Goal: Task Accomplishment & Management: Manage account settings

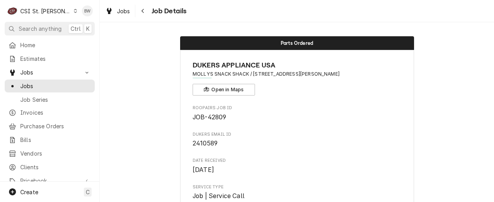
scroll to position [429, 0]
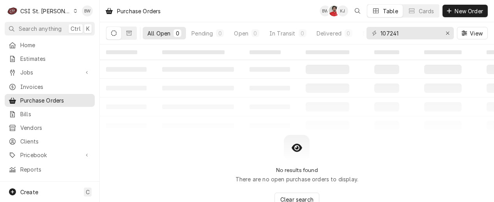
drag, startPoint x: 416, startPoint y: 31, endPoint x: 361, endPoint y: 30, distance: 55.0
click at [361, 30] on div "All Open 0 Pending 0 Open 0 In Transit 0 Delivered 0 Stocked 0 107241 View" at bounding box center [297, 33] width 382 height 22
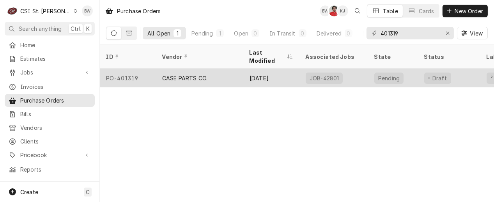
type input "401319"
click at [125, 69] on div "PO-401319" at bounding box center [128, 78] width 56 height 19
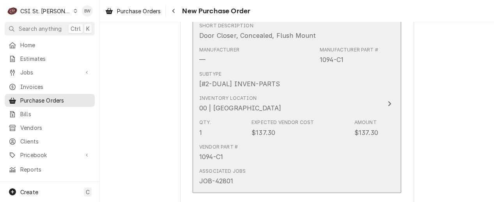
scroll to position [351, 0]
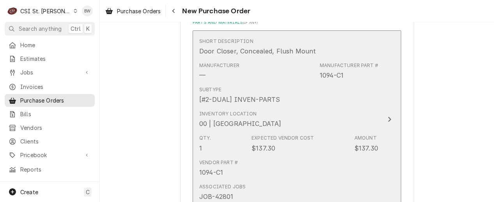
click at [311, 111] on div "Inventory Location 00 | STL WAREHOUSE" at bounding box center [288, 119] width 179 height 24
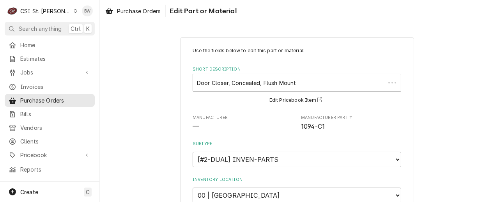
type textarea "x"
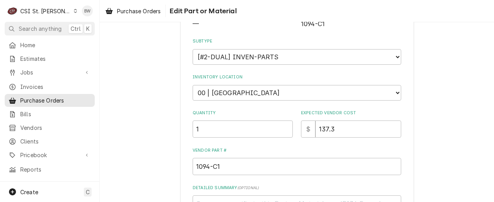
scroll to position [117, 0]
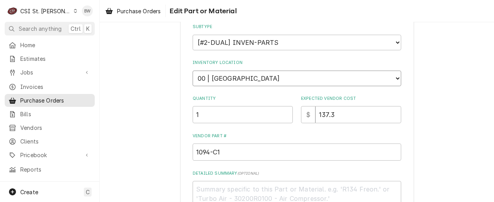
click at [218, 79] on select "Choose a location... 00 | STL WAREHOUSE 01 | CHUCK WAMBOLDT V#93 01 | COURTNEY …" at bounding box center [297, 79] width 209 height 16
select select "1419"
click at [193, 71] on select "Choose a location... 00 | STL WAREHOUSE 01 | CHUCK WAMBOLDT V#93 01 | COURTNEY …" at bounding box center [297, 79] width 209 height 16
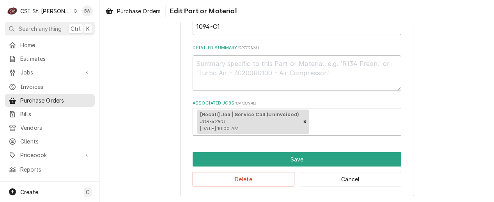
scroll to position [243, 0]
click at [289, 168] on div "Delete Cancel" at bounding box center [297, 177] width 209 height 20
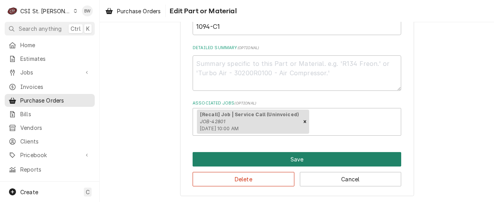
click at [286, 160] on button "Save" at bounding box center [297, 159] width 209 height 14
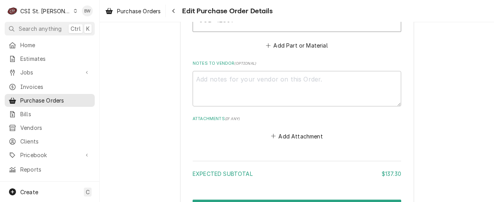
scroll to position [615, 0]
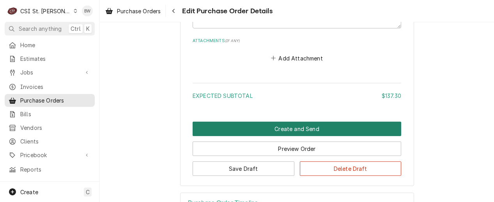
click at [277, 122] on button "Create and Send" at bounding box center [297, 129] width 209 height 14
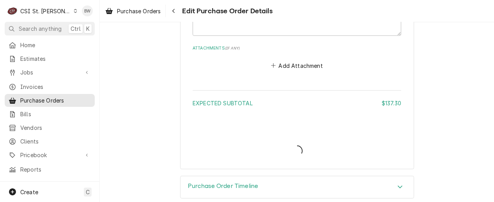
type textarea "x"
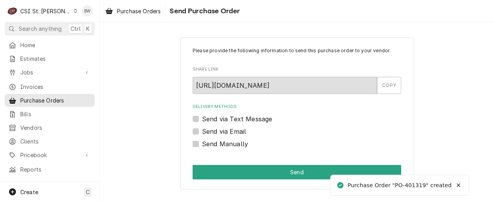
click at [215, 146] on label "Send Manually" at bounding box center [225, 143] width 46 height 9
click at [215, 146] on input "Send Manually" at bounding box center [306, 147] width 209 height 17
checkbox input "true"
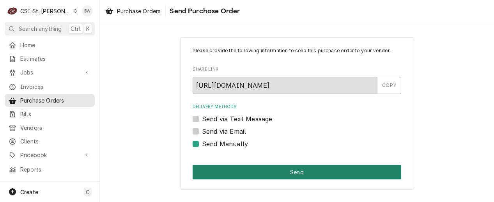
click at [270, 170] on button "Send" at bounding box center [297, 172] width 209 height 14
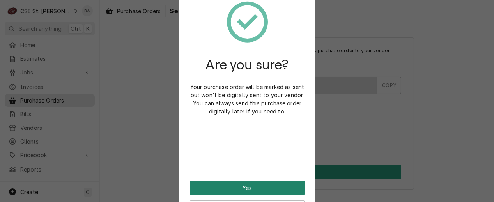
click at [243, 184] on button "Yes" at bounding box center [247, 188] width 115 height 14
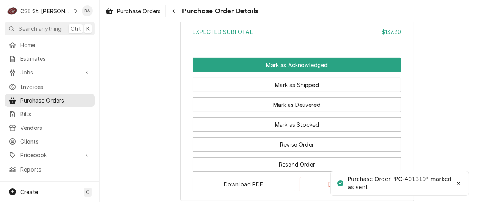
scroll to position [702, 0]
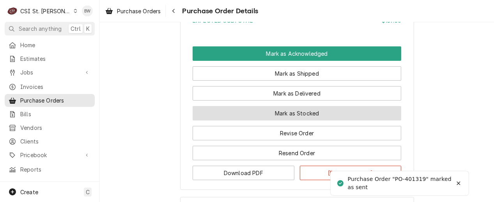
click at [257, 121] on button "Mark as Stocked" at bounding box center [297, 113] width 209 height 14
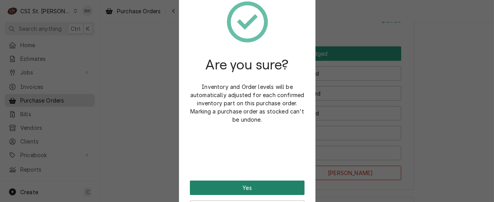
click at [243, 183] on button "Yes" at bounding box center [247, 188] width 115 height 14
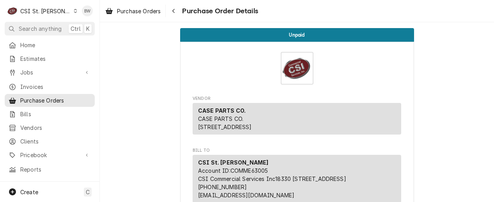
click at [74, 11] on icon "Dynamic Content Wrapper" at bounding box center [76, 11] width 4 height 4
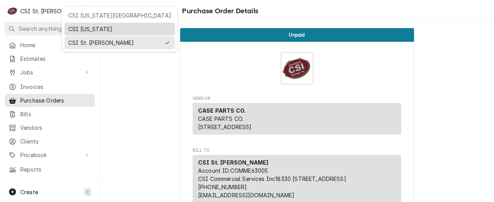
click at [77, 24] on div "CSI [US_STATE]" at bounding box center [120, 29] width 108 height 10
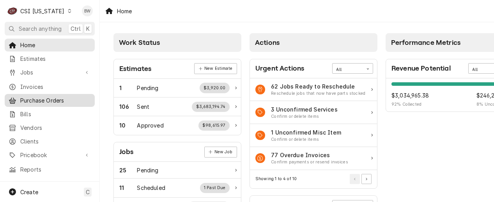
click at [45, 100] on span "Purchase Orders" at bounding box center [55, 100] width 71 height 8
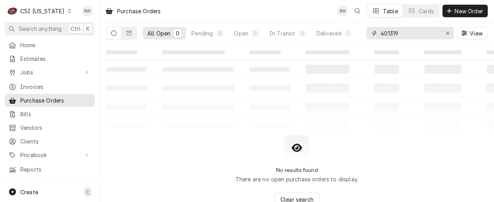
drag, startPoint x: 406, startPoint y: 36, endPoint x: 368, endPoint y: 37, distance: 37.9
click at [368, 37] on div "401319" at bounding box center [410, 33] width 87 height 12
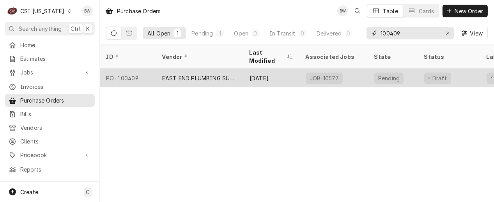
type input "100409"
click at [137, 69] on div "PO-100409" at bounding box center [128, 78] width 56 height 19
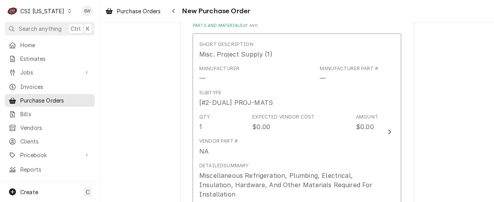
scroll to position [351, 0]
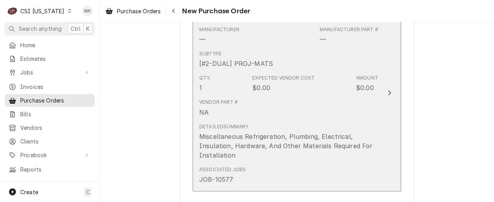
click at [314, 100] on div "Vendor Part # NA" at bounding box center [288, 108] width 179 height 24
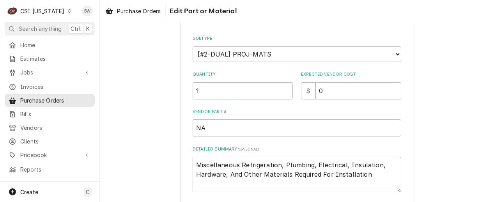
scroll to position [117, 0]
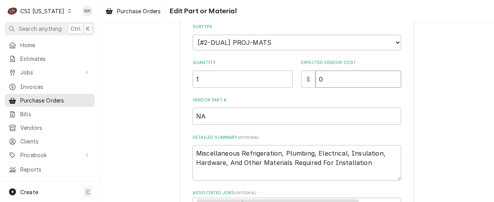
drag, startPoint x: 326, startPoint y: 76, endPoint x: 317, endPoint y: 76, distance: 9.0
click at [317, 76] on input "0" at bounding box center [359, 79] width 86 height 17
type textarea "x"
type input "6"
type textarea "x"
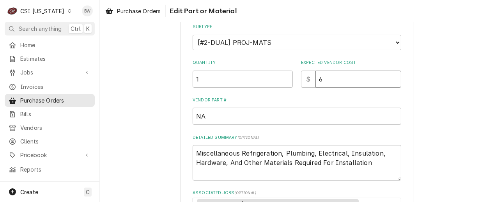
type input "62"
type textarea "x"
type input "626"
type textarea "x"
type input "626.7"
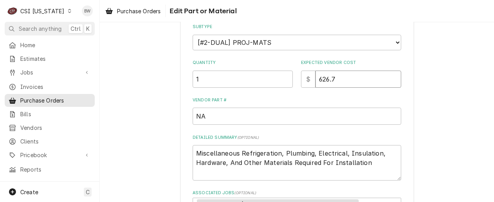
type textarea "x"
type input "626.70"
click at [243, 162] on textarea "Miscellaneous Refrigeration, Plumbing, Electrical, Insulation, Hardware, And Ot…" at bounding box center [297, 162] width 209 height 35
type textarea "x"
type textarea "Miscellaneous Refrigeration, Plumbing, Electrical, Insulation, Hardware, And Ot…"
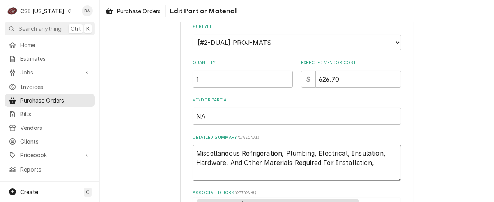
type textarea "x"
type textarea "Miscellaneous Refrigeration, Plumbing, Electrical, Insulation, Hardware, And Ot…"
type textarea "x"
type textarea "Miscellaneous Refrigeration, Plumbing, Electrical, Insulation, Hardware, And Ot…"
type textarea "x"
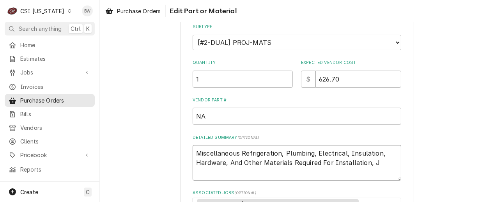
type textarea "Miscellaneous Refrigeration, Plumbing, Electrical, Insulation, Hardware, And Ot…"
type textarea "x"
type textarea "Miscellaneous Refrigeration, Plumbing, Electrical, Insulation, Hardware, And Ot…"
type textarea "x"
type textarea "Miscellaneous Refrigeration, Plumbing, Electrical, Insulation, Hardware, And Ot…"
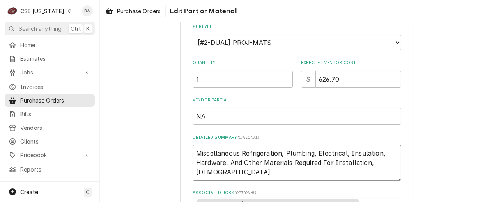
type textarea "x"
type textarea "Miscellaneous Refrigeration, Plumbing, Electrical, Insulation, Hardware, And Ot…"
click at [198, 172] on textarea "Miscellaneous Refrigeration, Plumbing, Electrical, Insulation, Hardware, And Ot…" at bounding box center [297, 162] width 209 height 35
click at [193, 169] on textarea "Miscellaneous Refrigeration, Plumbing, Electrical, Insulation, Hardware, And Ot…" at bounding box center [297, 162] width 209 height 35
click at [386, 161] on textarea "Miscellaneous Refrigeration, Plumbing, Electrical, Insulation, Hardware, And Ot…" at bounding box center [297, 162] width 209 height 35
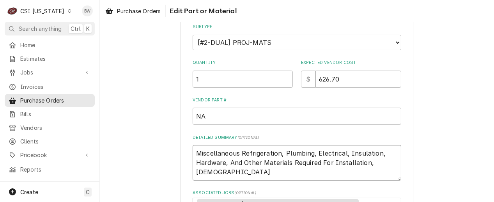
type textarea "x"
type textarea "Miscellaneous Refrigeration, Plumbing, Electrical, Insulation, Hardware, And Ot…"
type textarea "x"
type textarea "Miscellaneous Refrigeration, Plumbing, Electrical, Insulation, Hardware, And Ot…"
type textarea "x"
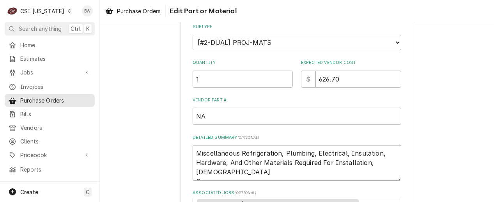
type textarea "Miscellaneous Refrigeration, Plumbing, Electrical, Insulation, Hardware, And Ot…"
type textarea "x"
type textarea "Miscellaneous Refrigeration, Plumbing, Electrical, Insulation, Hardware, And Ot…"
type textarea "x"
type textarea "Miscellaneous Refrigeration, Plumbing, Electrical, Insulation, Hardware, And Ot…"
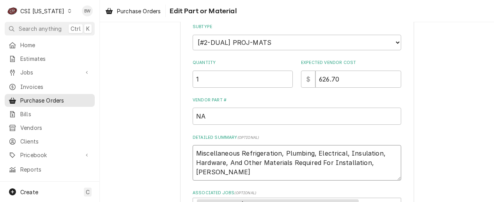
type textarea "x"
type textarea "Miscellaneous Refrigeration, Plumbing, Electrical, Insulation, Hardware, And Ot…"
type textarea "x"
type textarea "Miscellaneous Refrigeration, Plumbing, Electrical, Insulation, Hardware, And Ot…"
type textarea "x"
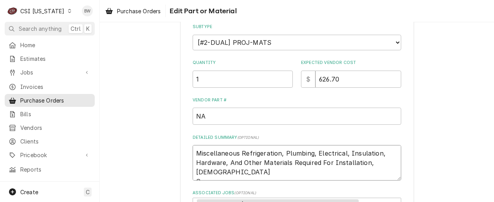
type textarea "Miscellaneous Refrigeration, Plumbing, Electrical, Insulation, Hardware, And Ot…"
type textarea "x"
type textarea "Miscellaneous Refrigeration, Plumbing, Electrical, Insulation, Hardware, And Ot…"
type textarea "x"
type textarea "Miscellaneous Refrigeration, Plumbing, Electrical, Insulation, Hardware, And Ot…"
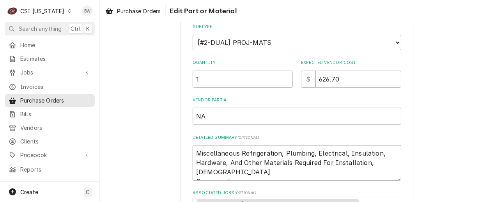
type textarea "x"
type textarea "Miscellaneous Refrigeration, Plumbing, Electrical, Insulation, Hardware, And Ot…"
type textarea "x"
type textarea "Miscellaneous Refrigeration, Plumbing, Electrical, Insulation, Hardware, And Ot…"
type textarea "x"
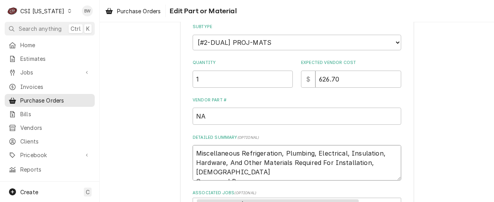
type textarea "Miscellaneous Refrigeration, Plumbing, Electrical, Insulation, Hardware, And Ot…"
type textarea "x"
type textarea "Miscellaneous Refrigeration, Plumbing, Electrical, Insulation, Hardware, And Ot…"
type textarea "x"
type textarea "Miscellaneous Refrigeration, Plumbing, Electrical, Insulation, Hardware, And Ot…"
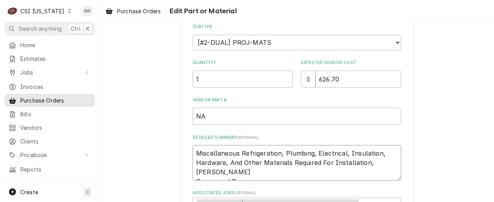
type textarea "x"
type textarea "Miscellaneous Refrigeration, Plumbing, Electrical, Insulation, Hardware, And Ot…"
type textarea "x"
type textarea "Miscellaneous Refrigeration, Plumbing, Electrical, Insulation, Hardware, And Ot…"
type textarea "x"
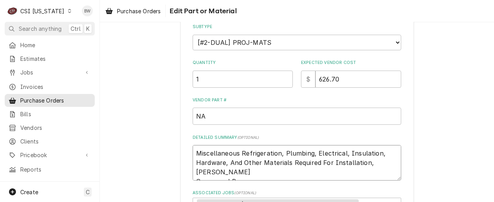
type textarea "Miscellaneous Refrigeration, Plumbing, Electrical, Insulation, Hardware, And Ot…"
type textarea "x"
type textarea "Miscellaneous Refrigeration, Plumbing, Electrical, Insulation, Hardware, And Ot…"
type textarea "x"
type textarea "Miscellaneous Refrigeration, Plumbing, Electrical, Insulation, Hardware, And Ot…"
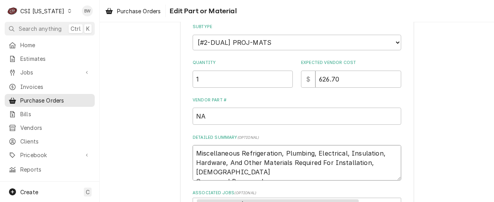
type textarea "x"
type textarea "Miscellaneous Refrigeration, Plumbing, Electrical, Insulation, Hardware, And Ot…"
type textarea "x"
type textarea "Miscellaneous Refrigeration, Plumbing, Electrical, Insulation, Hardware, And Ot…"
type textarea "x"
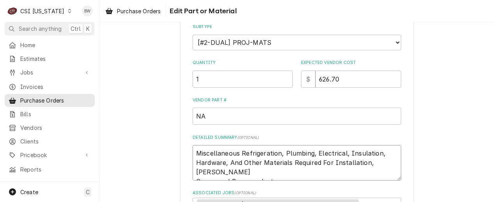
type textarea "Miscellaneous Refrigeration, Plumbing, Electrical, Insulation, Hardware, And Ot…"
type textarea "x"
type textarea "Miscellaneous Refrigeration, Plumbing, Electrical, Insulation, Hardware, And Ot…"
type textarea "x"
type textarea "Miscellaneous Refrigeration, Plumbing, Electrical, Insulation, Hardware, And Ot…"
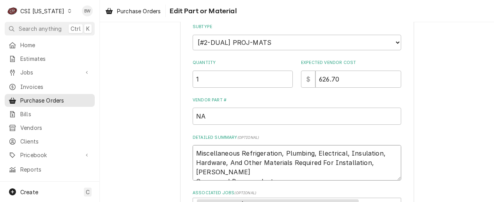
type textarea "x"
type textarea "Miscellaneous Refrigeration, Plumbing, Electrical, Insulation, Hardware, And Ot…"
type textarea "x"
type textarea "Miscellaneous Refrigeration, Plumbing, Electrical, Insulation, Hardware, And Ot…"
type textarea "x"
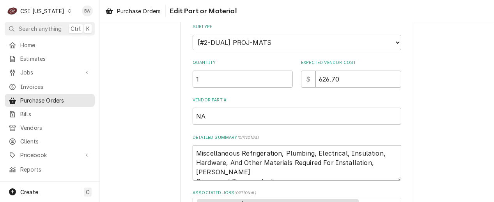
type textarea "Miscellaneous Refrigeration, Plumbing, Electrical, Insulation, Hardware, And Ot…"
type textarea "x"
type textarea "Miscellaneous Refrigeration, Plumbing, Electrical, Insulation, Hardware, And Ot…"
type textarea "x"
type textarea "Miscellaneous Refrigeration, Plumbing, Electrical, Insulation, Hardware, And Ot…"
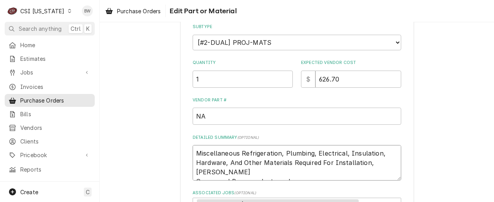
type textarea "x"
type textarea "Miscellaneous Refrigeration, Plumbing, Electrical, Insulation, Hardware, And Ot…"
type textarea "x"
type textarea "Miscellaneous Refrigeration, Plumbing, Electrical, Insulation, Hardware, And Ot…"
type textarea "x"
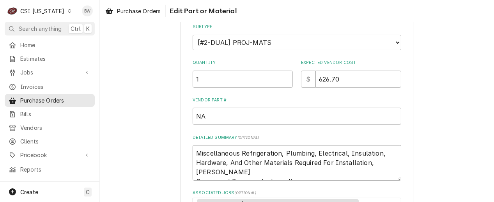
type textarea "Miscellaneous Refrigeration, Plumbing, Electrical, Insulation, Hardware, And Ot…"
type textarea "x"
type textarea "Miscellaneous Refrigeration, Plumbing, Electrical, Insulation, Hardware, And Ot…"
type textarea "x"
type textarea "Miscellaneous Refrigeration, Plumbing, Electrical, Insulation, Hardware, And Ot…"
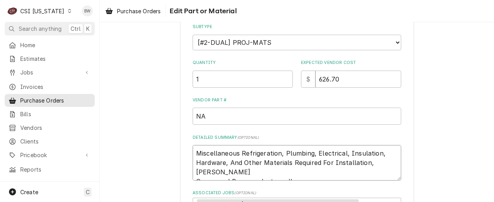
type textarea "x"
type textarea "Miscellaneous Refrigeration, Plumbing, Electrical, Insulation, Hardware, And Ot…"
type textarea "x"
type textarea "Miscellaneous Refrigeration, Plumbing, Electrical, Insulation, Hardware, And Ot…"
type textarea "x"
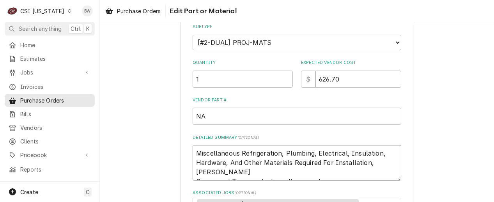
type textarea "Miscellaneous Refrigeration, Plumbing, Electrical, Insulation, Hardware, And Ot…"
type textarea "x"
type textarea "Miscellaneous Refrigeration, Plumbing, Electrical, Insulation, Hardware, And Ot…"
type textarea "x"
type textarea "Miscellaneous Refrigeration, Plumbing, Electrical, Insulation, Hardware, And Ot…"
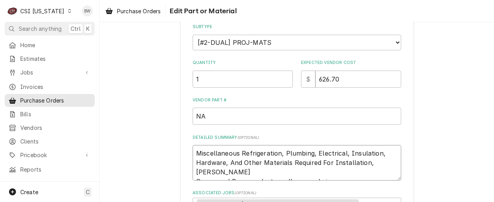
type textarea "x"
type textarea "Miscellaneous Refrigeration, Plumbing, Electrical, Insulation, Hardware, And Ot…"
type textarea "x"
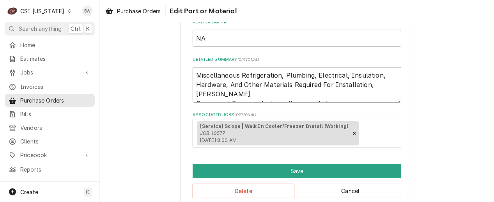
scroll to position [208, 0]
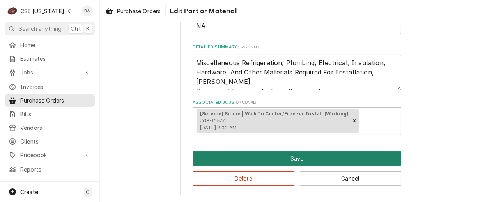
type textarea "Miscellaneous Refrigeration, Plumbing, Electrical, Insulation, Hardware, And Ot…"
click at [259, 159] on button "Save" at bounding box center [297, 158] width 209 height 14
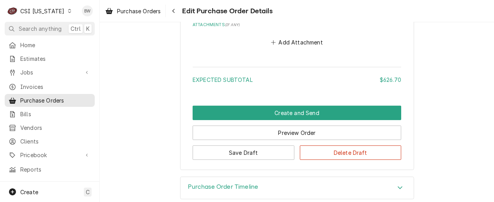
scroll to position [625, 0]
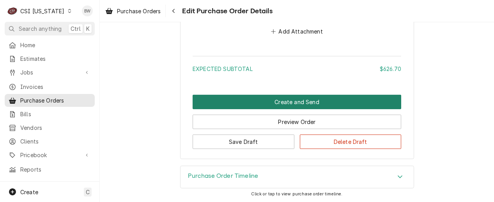
click at [283, 104] on button "Create and Send" at bounding box center [297, 102] width 209 height 14
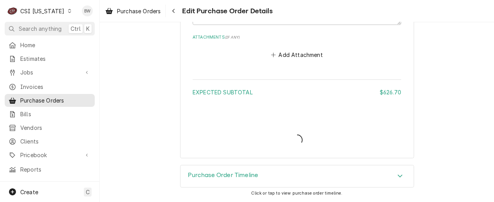
scroll to position [601, 0]
type textarea "x"
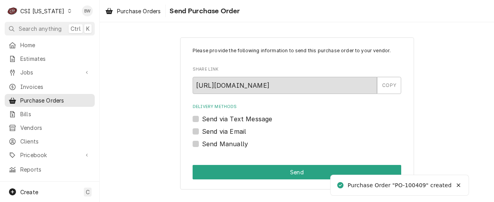
click at [209, 145] on label "Send Manually" at bounding box center [225, 143] width 46 height 9
click at [209, 145] on input "Send Manually" at bounding box center [306, 147] width 209 height 17
checkbox input "true"
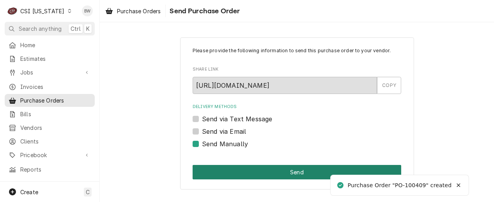
click at [272, 174] on button "Send" at bounding box center [297, 172] width 209 height 14
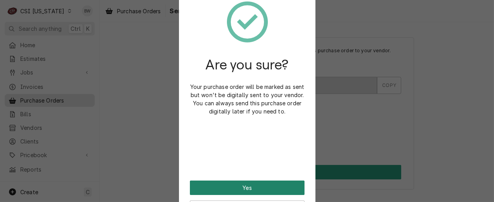
click at [243, 190] on button "Yes" at bounding box center [247, 188] width 115 height 14
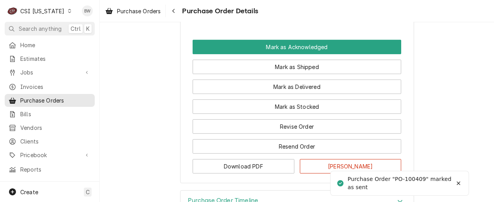
scroll to position [741, 0]
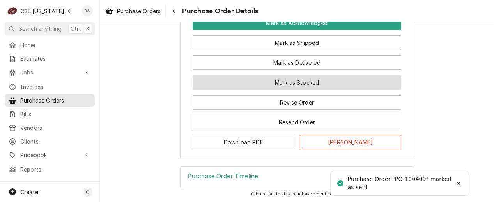
click at [256, 90] on button "Mark as Stocked" at bounding box center [297, 82] width 209 height 14
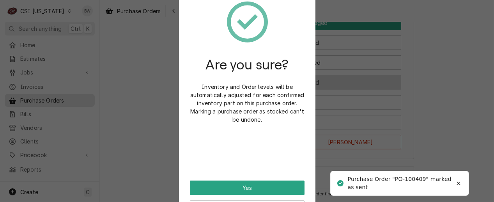
click at [256, 108] on p "Inventory and Order levels will be automatically adjusted for each confirmed in…" at bounding box center [247, 103] width 115 height 41
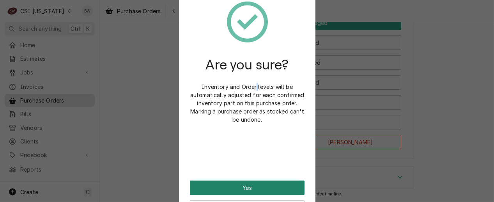
click at [247, 183] on button "Yes" at bounding box center [247, 188] width 115 height 14
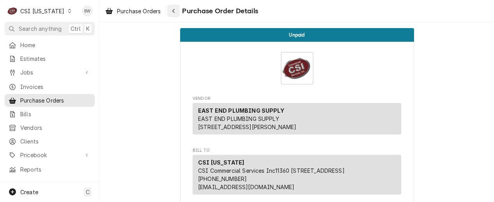
click at [174, 13] on icon "Navigate back" at bounding box center [174, 10] width 4 height 5
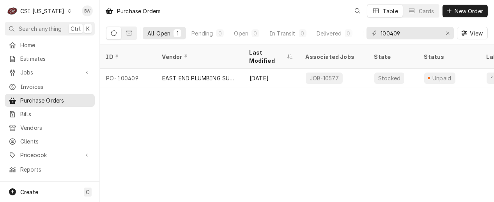
click at [68, 10] on icon "Dynamic Content Wrapper" at bounding box center [69, 11] width 3 height 4
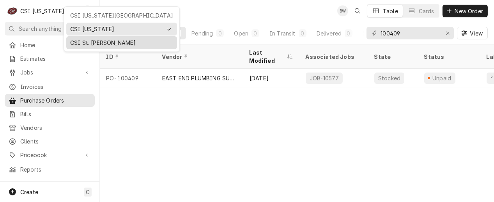
click at [84, 44] on div "CSI St. [PERSON_NAME]" at bounding box center [121, 43] width 103 height 8
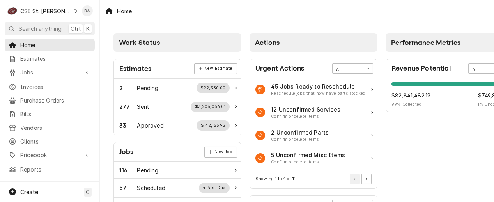
drag, startPoint x: 207, startPoint y: 23, endPoint x: 204, endPoint y: 20, distance: 4.4
click at [34, 98] on span "Purchase Orders" at bounding box center [55, 100] width 71 height 8
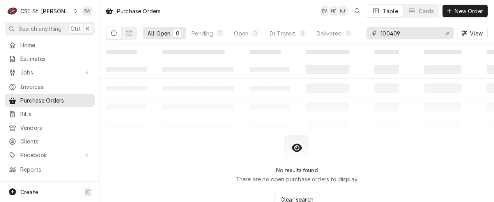
drag, startPoint x: 411, startPoint y: 36, endPoint x: 370, endPoint y: 32, distance: 41.1
click at [372, 32] on div "100409" at bounding box center [410, 33] width 87 height 12
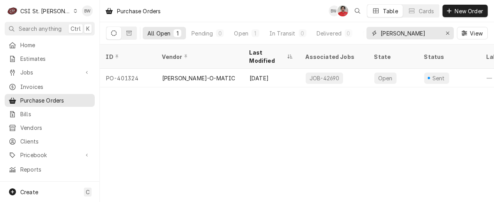
drag, startPoint x: 401, startPoint y: 35, endPoint x: 372, endPoint y: 33, distance: 29.3
click at [372, 33] on div "bunn" at bounding box center [410, 33] width 87 height 12
type input "d"
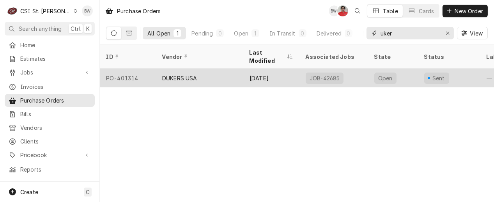
type input "uker"
click at [138, 69] on div "PO-401314" at bounding box center [128, 78] width 56 height 19
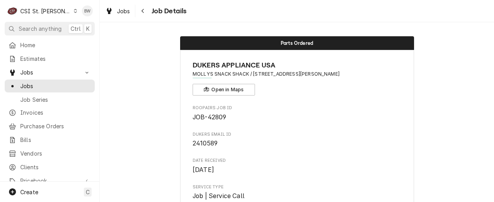
scroll to position [429, 0]
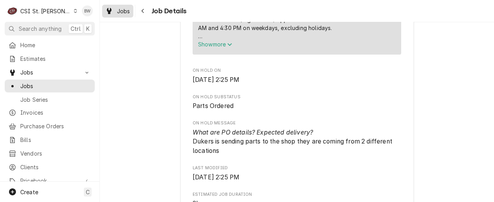
click at [126, 12] on span "Jobs" at bounding box center [123, 11] width 13 height 8
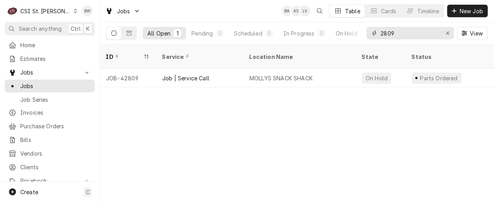
drag, startPoint x: 406, startPoint y: 31, endPoint x: 373, endPoint y: 32, distance: 32.8
click at [373, 32] on div "2809" at bounding box center [410, 33] width 87 height 12
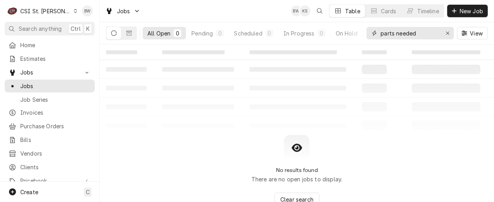
type input "parts needed"
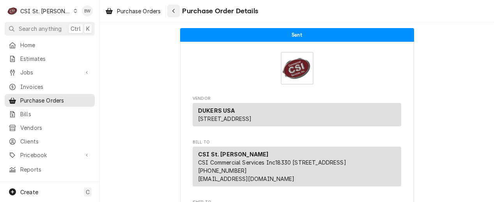
click at [172, 8] on icon "Navigate back" at bounding box center [174, 10] width 4 height 5
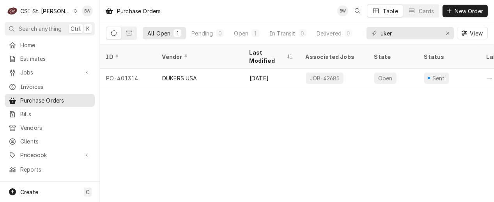
click at [201, 11] on div "Purchase Orders BW Table Cards New Order" at bounding box center [297, 11] width 395 height 22
